Goal: Transaction & Acquisition: Purchase product/service

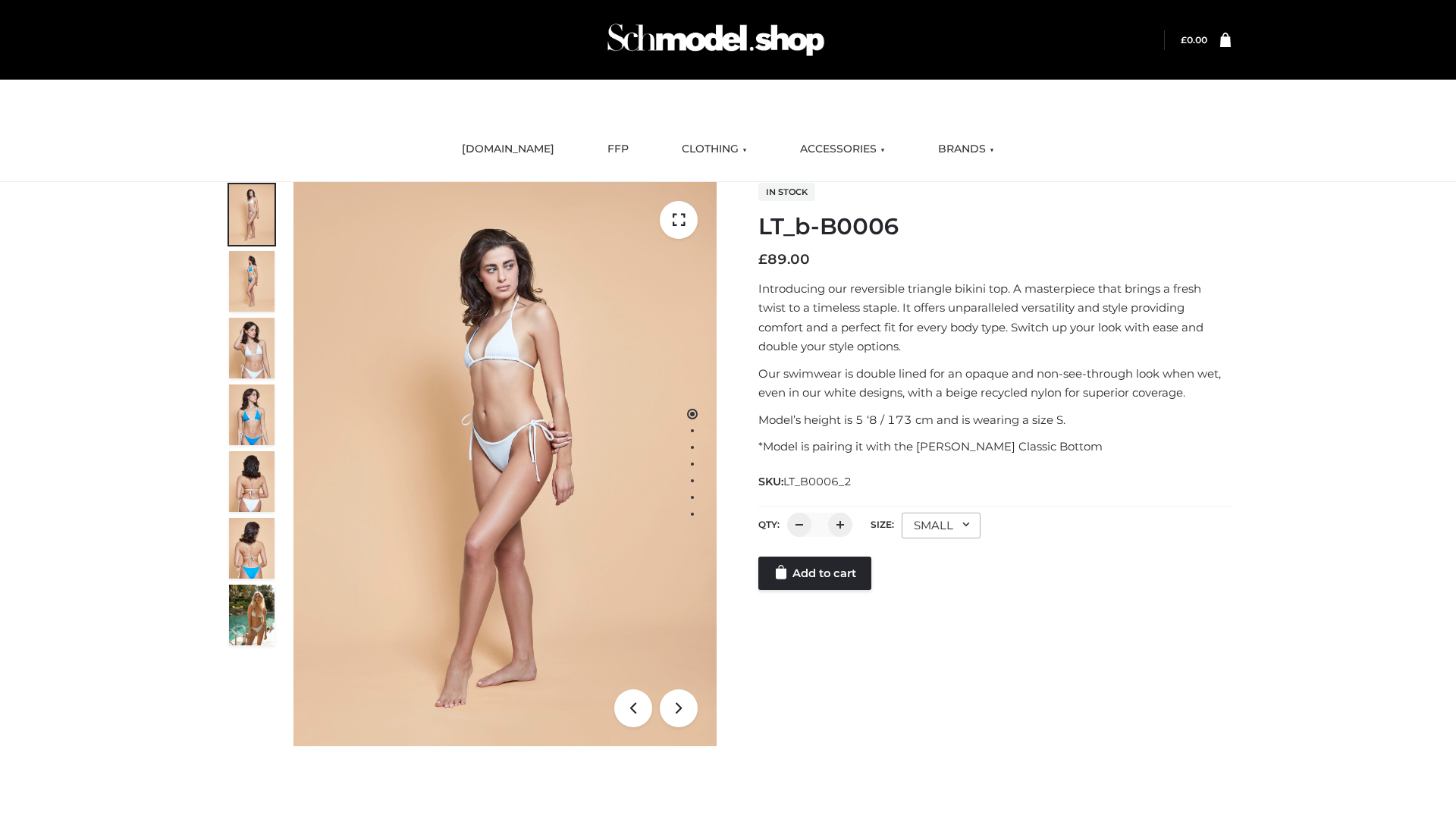
click at [816, 590] on link "Add to cart" at bounding box center [815, 573] width 113 height 33
